Goal: Check status: Check status

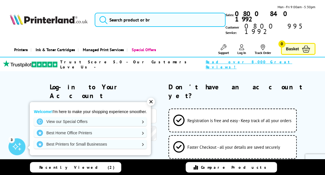
type input "[PERSON_NAME][EMAIL_ADDRESS][PERSON_NAME][DOMAIN_NAME]"
click at [150, 103] on div "✕" at bounding box center [151, 102] width 8 height 8
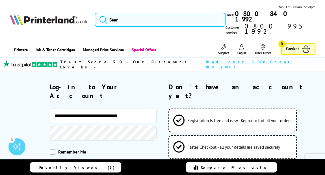
click at [92, 160] on button "Log-in to your account" at bounding box center [103, 170] width 107 height 21
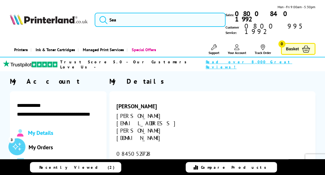
click at [41, 144] on span "My Orders" at bounding box center [41, 147] width 24 height 7
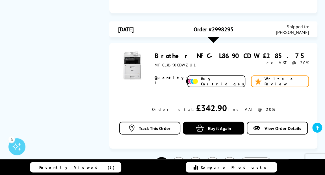
scroll to position [766, 0]
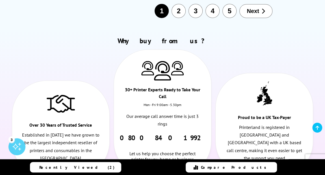
click at [193, 4] on button "3" at bounding box center [196, 11] width 14 height 14
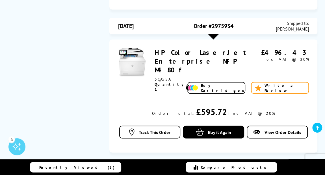
scroll to position [834, 0]
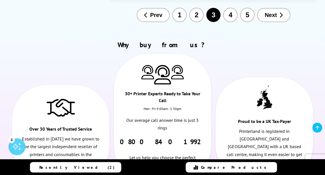
click at [228, 137] on li "Proud to be a UK Tax-Payer Printerland is registered in [GEOGRAPHIC_DATA] and […" at bounding box center [265, 129] width 98 height 104
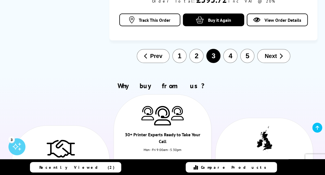
scroll to position [772, 0]
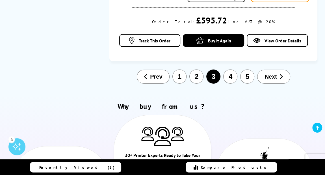
click at [229, 70] on button "4" at bounding box center [230, 77] width 14 height 14
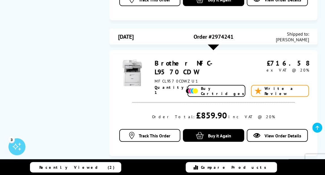
scroll to position [681, 0]
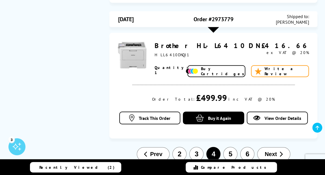
click at [229, 147] on button "5" at bounding box center [230, 154] width 14 height 14
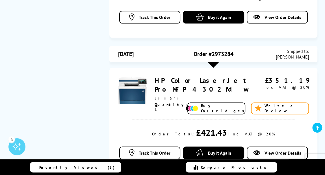
scroll to position [528, 0]
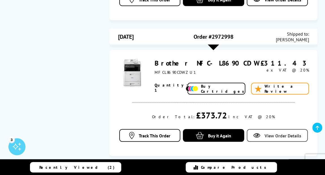
click at [268, 133] on span "View Order Details" at bounding box center [283, 136] width 37 height 6
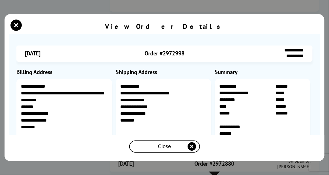
click at [166, 148] on span "Close" at bounding box center [164, 147] width 13 height 6
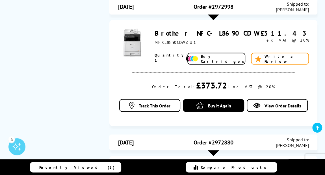
scroll to position [711, 0]
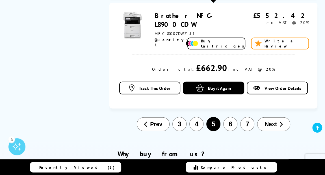
click at [231, 117] on button "6" at bounding box center [230, 124] width 14 height 14
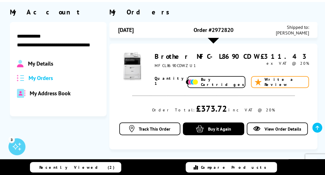
scroll to position [68, 0]
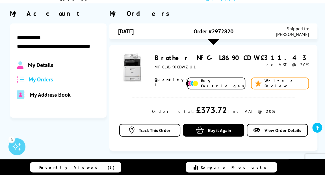
click at [309, 30] on div "[DATE] Order #2972820 Shipped to: [PERSON_NAME]" at bounding box center [213, 31] width 208 height 16
click at [270, 128] on span "View Order Details" at bounding box center [283, 131] width 37 height 6
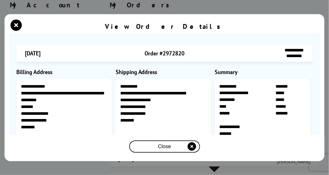
click at [171, 145] on span "Close" at bounding box center [164, 147] width 13 height 6
